Goal: Find specific page/section: Find specific page/section

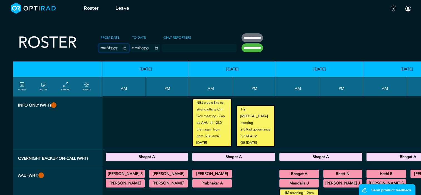
click at [115, 48] on input "**********" at bounding box center [114, 48] width 30 height 8
type input "**********"
click at [148, 47] on input "**********" at bounding box center [145, 48] width 30 height 8
type input "**********"
click at [247, 48] on input "**********" at bounding box center [251, 47] width 21 height 9
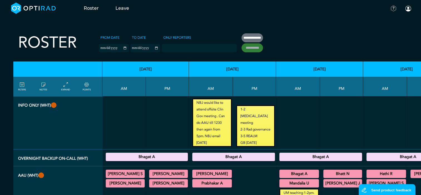
type input "**********"
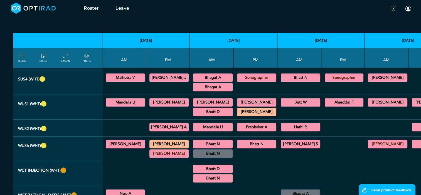
scroll to position [390, 0]
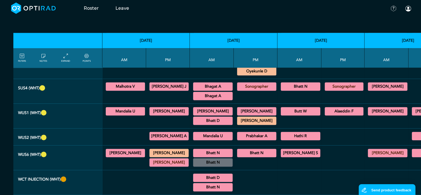
click at [121, 108] on summary "Mandalia U" at bounding box center [126, 111] width 38 height 7
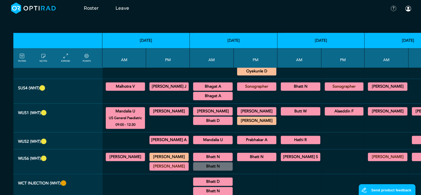
click at [156, 108] on summary "[PERSON_NAME]" at bounding box center [169, 111] width 38 height 7
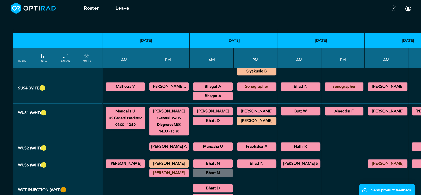
click at [202, 108] on summary "[PERSON_NAME]" at bounding box center [213, 111] width 38 height 7
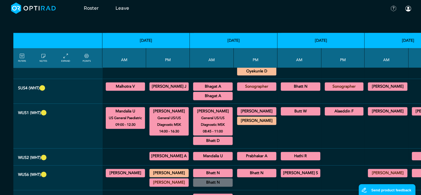
click at [218, 137] on summary "Bhatt D" at bounding box center [213, 140] width 38 height 7
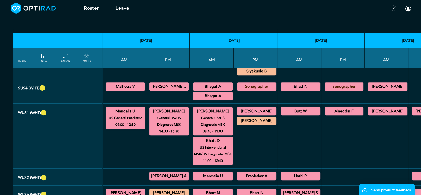
click at [246, 108] on summary "[PERSON_NAME]" at bounding box center [257, 111] width 38 height 7
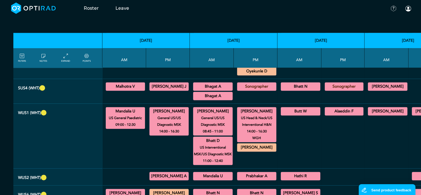
drag, startPoint x: 293, startPoint y: 96, endPoint x: 332, endPoint y: 97, distance: 38.7
click at [294, 108] on summary "Butt W" at bounding box center [301, 111] width 38 height 7
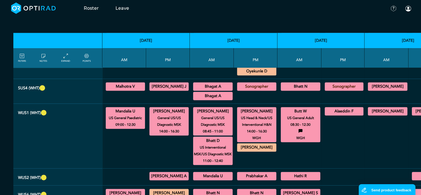
drag, startPoint x: 339, startPoint y: 97, endPoint x: 340, endPoint y: 102, distance: 5.9
click at [339, 108] on summary "Alaeddin F" at bounding box center [344, 111] width 37 height 7
click at [369, 108] on summary "[PERSON_NAME]" at bounding box center [388, 111] width 38 height 7
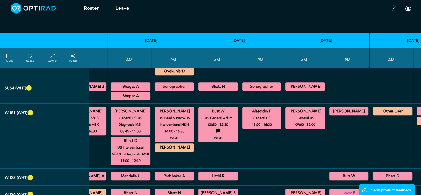
scroll to position [390, 83]
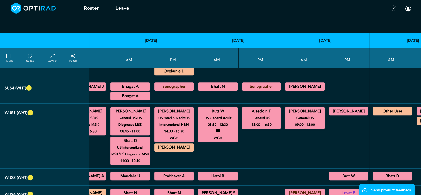
click at [253, 115] on small "General US" at bounding box center [262, 118] width 44 height 7
click at [329, 107] on div "[PERSON_NAME] US Gynaecology 14:00 - 17:00" at bounding box center [348, 111] width 39 height 8
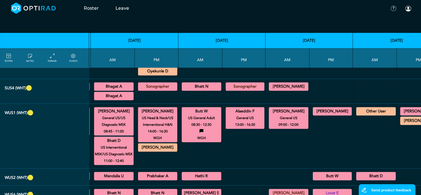
drag, startPoint x: 342, startPoint y: 196, endPoint x: 23, endPoint y: 10, distance: 369.2
click at [407, 108] on summary "[PERSON_NAME]" at bounding box center [420, 111] width 38 height 7
click at [409, 137] on summary "[PERSON_NAME]" at bounding box center [420, 140] width 38 height 7
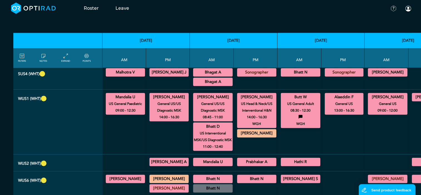
scroll to position [417, 0]
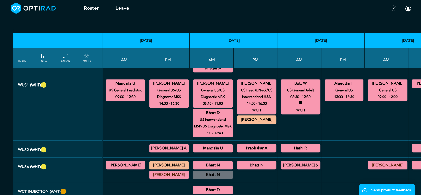
click at [159, 145] on summary "[PERSON_NAME] A" at bounding box center [169, 148] width 38 height 7
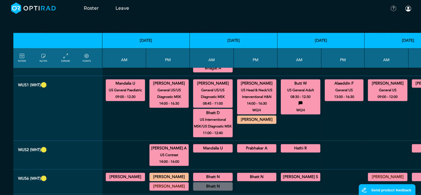
click at [208, 145] on summary "Mandalia U" at bounding box center [213, 148] width 38 height 7
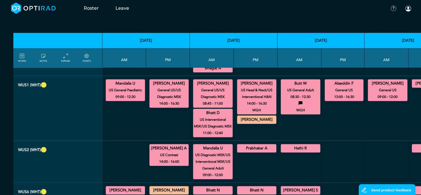
click at [241, 145] on summary "Prabhakar A" at bounding box center [257, 148] width 38 height 7
click at [285, 145] on summary "Hathi R" at bounding box center [301, 148] width 38 height 7
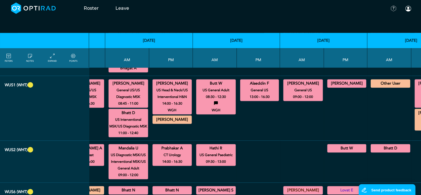
scroll to position [417, 100]
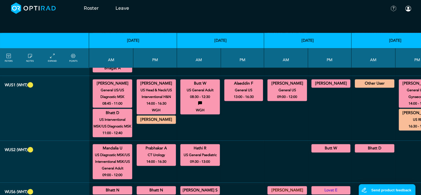
click at [321, 145] on summary "Butt W" at bounding box center [330, 148] width 37 height 7
click at [367, 145] on summary "Bhatt D" at bounding box center [375, 148] width 38 height 7
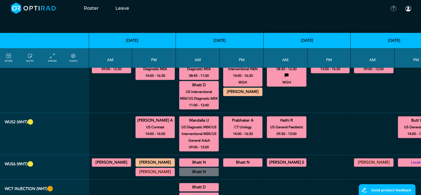
scroll to position [445, 0]
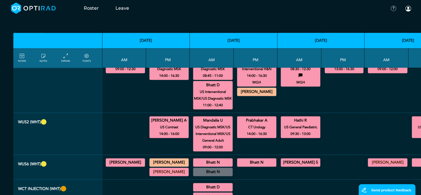
click at [126, 159] on summary "[PERSON_NAME]" at bounding box center [126, 162] width 38 height 7
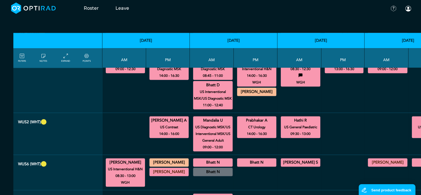
click at [208, 159] on summary "Bhatt N" at bounding box center [213, 162] width 38 height 7
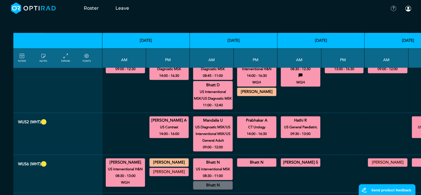
click at [242, 159] on summary "Bhatt N" at bounding box center [257, 162] width 38 height 7
click at [295, 159] on summary "[PERSON_NAME] S" at bounding box center [301, 162] width 38 height 7
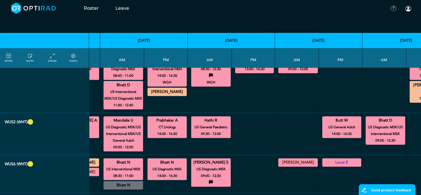
scroll to position [445, 100]
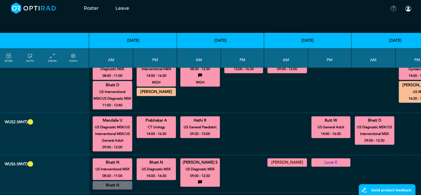
click at [318, 159] on summary "Lovat E" at bounding box center [330, 162] width 37 height 7
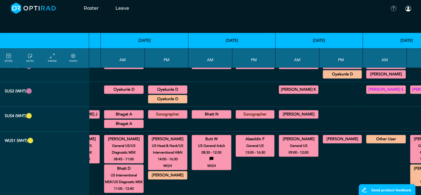
scroll to position [362, 100]
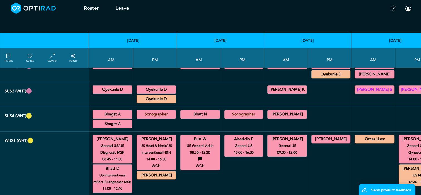
click at [312, 136] on summary "[PERSON_NAME]" at bounding box center [330, 139] width 37 height 7
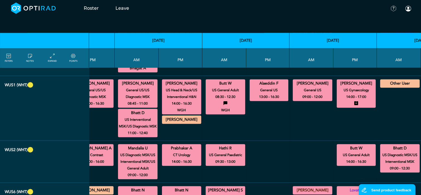
scroll to position [417, 100]
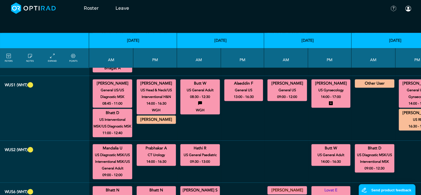
click at [252, 152] on td at bounding box center [242, 162] width 43 height 42
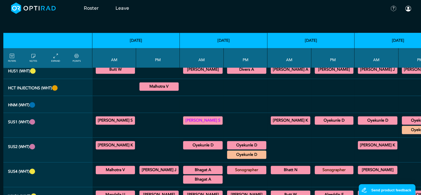
scroll to position [306, 9]
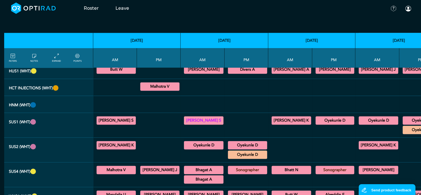
click at [104, 167] on summary "Malhotra V" at bounding box center [116, 170] width 38 height 7
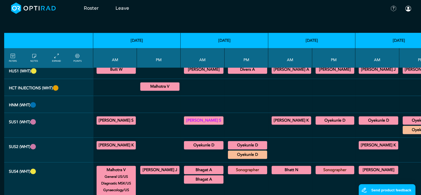
click at [147, 167] on summary "[PERSON_NAME] J" at bounding box center [160, 170] width 38 height 7
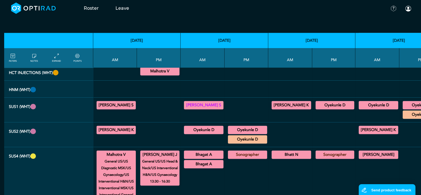
scroll to position [334, 9]
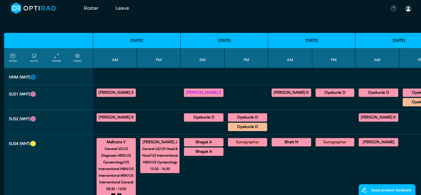
click at [209, 139] on summary "Bhagat A" at bounding box center [204, 142] width 38 height 7
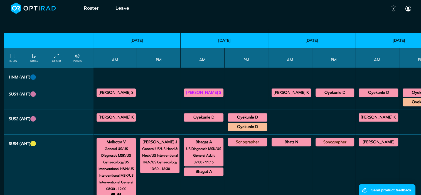
click at [282, 139] on summary "Bhatt N" at bounding box center [291, 142] width 38 height 7
click at [363, 139] on summary "[PERSON_NAME]" at bounding box center [378, 142] width 38 height 7
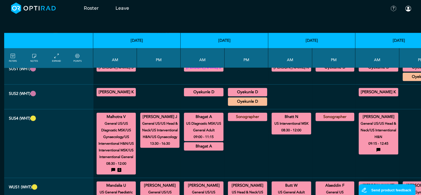
scroll to position [390, 9]
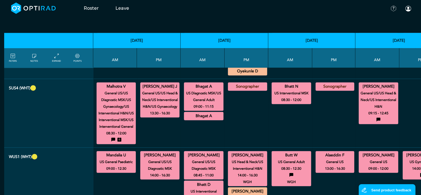
click at [369, 159] on small "General US" at bounding box center [378, 162] width 45 height 7
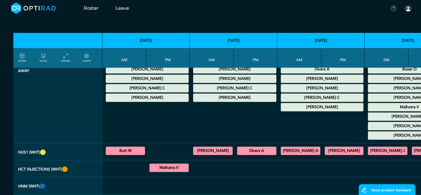
scroll to position [223, 0]
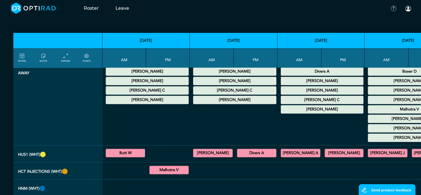
click at [127, 150] on summary "Butt W" at bounding box center [126, 153] width 38 height 7
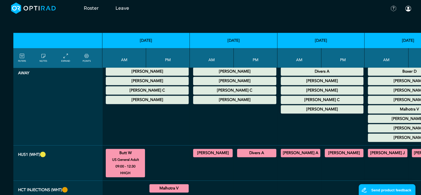
click at [215, 150] on summary "[PERSON_NAME]" at bounding box center [213, 153] width 38 height 7
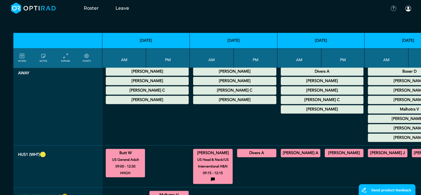
click at [238, 150] on summary "Divers A" at bounding box center [257, 153] width 38 height 7
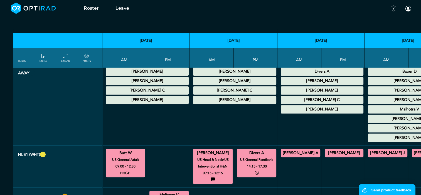
drag, startPoint x: 294, startPoint y: 141, endPoint x: 322, endPoint y: 142, distance: 27.8
click at [294, 150] on summary "[PERSON_NAME] A" at bounding box center [301, 153] width 38 height 7
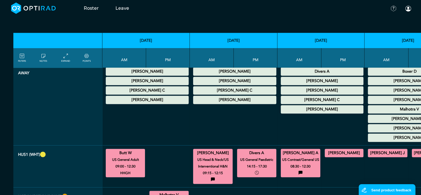
click at [326, 150] on summary "[PERSON_NAME]" at bounding box center [344, 153] width 37 height 7
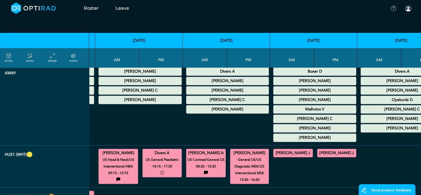
scroll to position [223, 100]
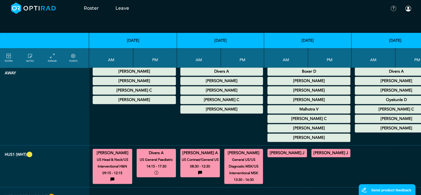
drag, startPoint x: 280, startPoint y: 141, endPoint x: 288, endPoint y: 140, distance: 7.8
click at [281, 150] on summary "[PERSON_NAME] J" at bounding box center [287, 153] width 38 height 7
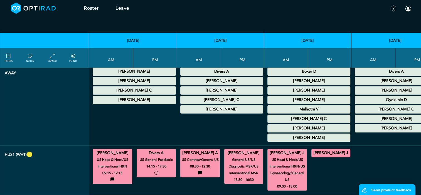
drag, startPoint x: 308, startPoint y: 139, endPoint x: 326, endPoint y: 168, distance: 33.6
click at [312, 150] on summary "[PERSON_NAME] J" at bounding box center [330, 153] width 37 height 7
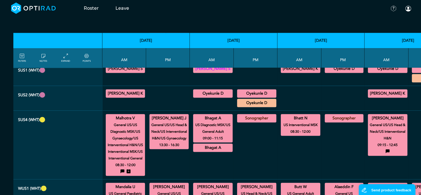
scroll to position [417, 0]
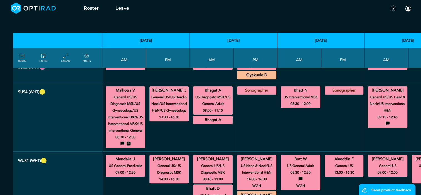
click at [128, 169] on small "09:00 - 12:30" at bounding box center [125, 172] width 20 height 7
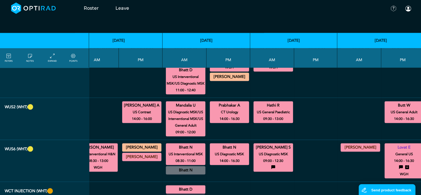
scroll to position [501, 27]
